Goal: Navigation & Orientation: Find specific page/section

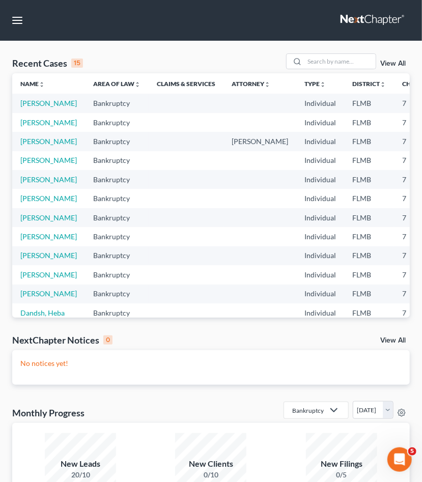
click at [399, 63] on link "View All" at bounding box center [392, 63] width 25 height 7
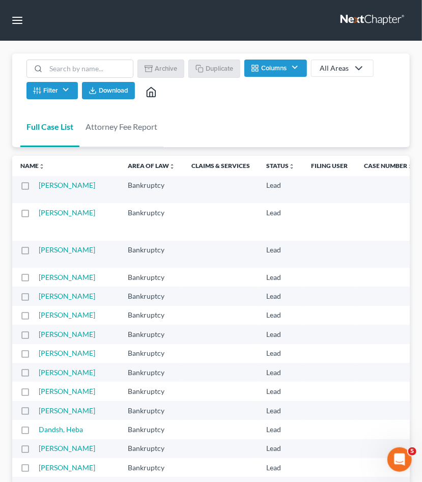
click at [31, 171] on th "Name unfold_more expand_more expand_less" at bounding box center [65, 166] width 107 height 20
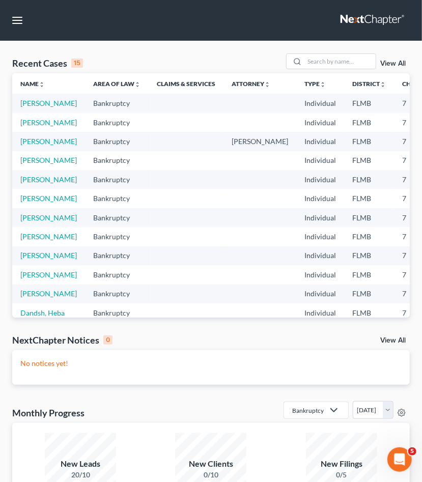
click at [11, 28] on nav "Home New Case Client Portal Legal Aid Society of the Orange County Bar Associat…" at bounding box center [211, 20] width 422 height 41
click at [18, 18] on button "button" at bounding box center [17, 20] width 18 height 18
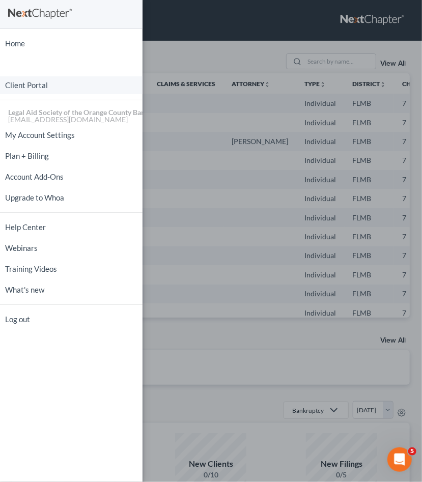
click at [52, 85] on link "Client Portal" at bounding box center [71, 85] width 142 height 18
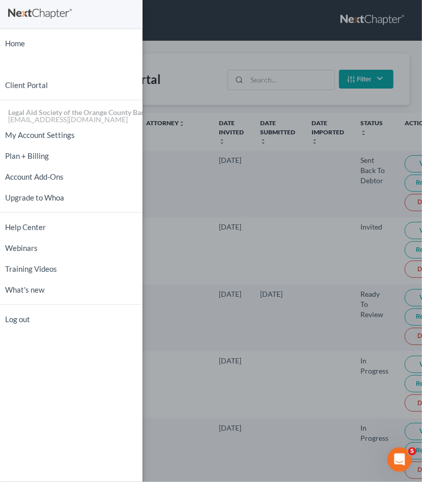
click at [311, 128] on div "Home New Case Client Portal Legal Aid Society of the Orange County Bar Associat…" at bounding box center [211, 241] width 422 height 482
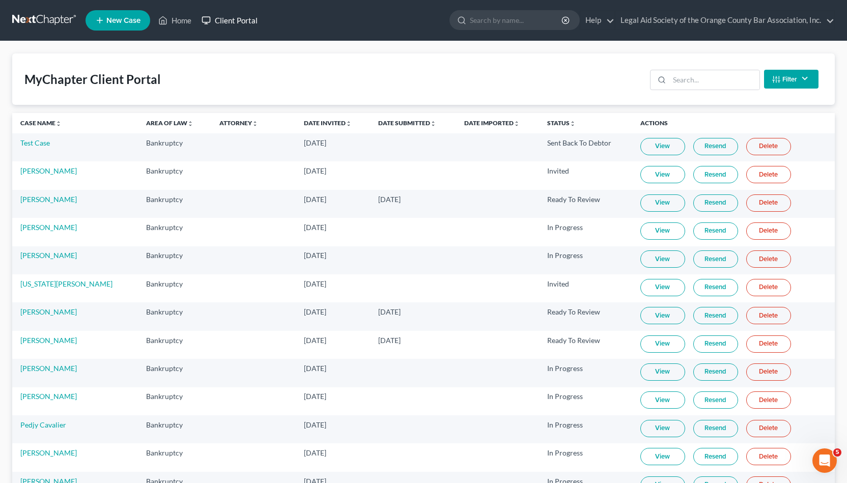
click at [240, 21] on link "Client Portal" at bounding box center [229, 20] width 66 height 18
click at [43, 145] on link "Test Case" at bounding box center [35, 142] width 30 height 9
click at [421, 148] on link "View" at bounding box center [662, 146] width 45 height 17
